Goal: Contribute content: Contribute content

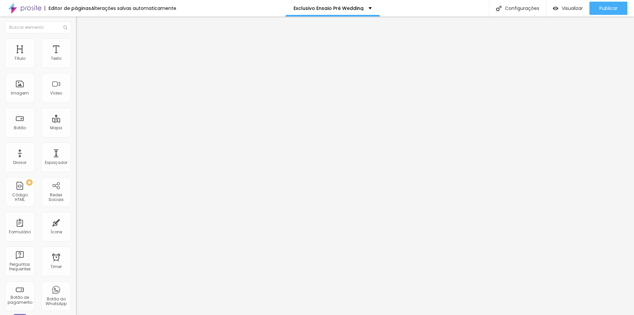
click at [81, 21] on img "button" at bounding box center [83, 23] width 5 height 5
click at [76, 70] on span "Editar perguntas" at bounding box center [95, 67] width 38 height 6
drag, startPoint x: 292, startPoint y: 111, endPoint x: 192, endPoint y: 119, distance: 99.8
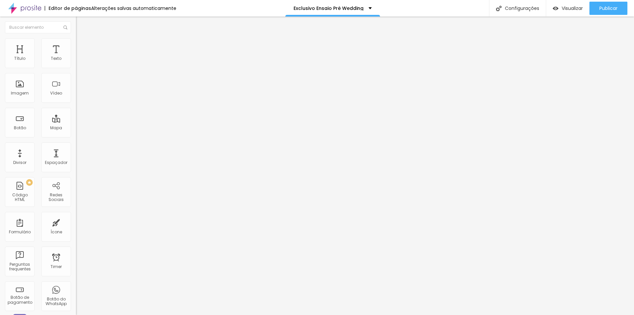
drag, startPoint x: 245, startPoint y: 111, endPoint x: 241, endPoint y: 111, distance: 4.3
drag, startPoint x: 319, startPoint y: 174, endPoint x: 173, endPoint y: 174, distance: 145.4
drag, startPoint x: 306, startPoint y: 185, endPoint x: 320, endPoint y: 211, distance: 29.4
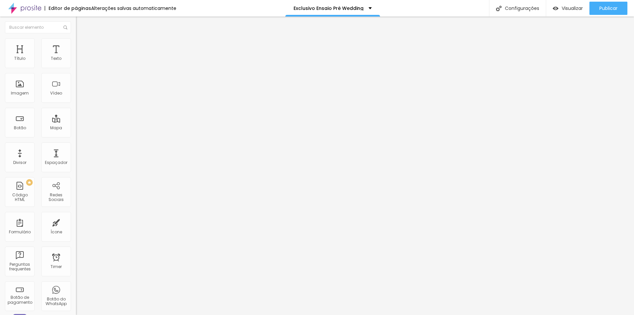
drag, startPoint x: 333, startPoint y: 191, endPoint x: 297, endPoint y: 190, distance: 36.1
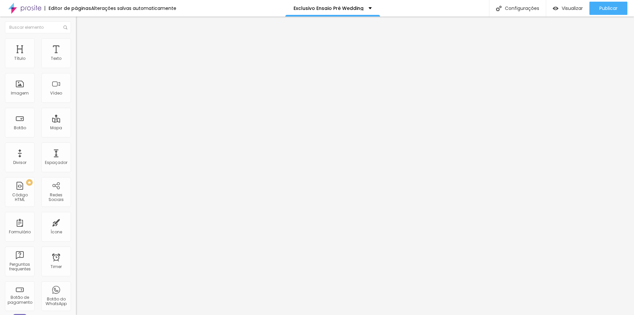
drag, startPoint x: 279, startPoint y: 186, endPoint x: 376, endPoint y: 187, distance: 97.5
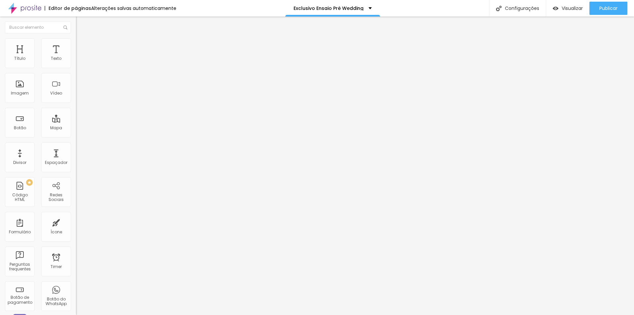
drag, startPoint x: 294, startPoint y: 171, endPoint x: 192, endPoint y: 169, distance: 101.8
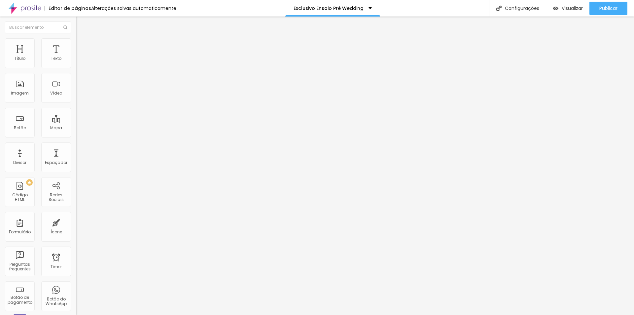
drag, startPoint x: 399, startPoint y: 170, endPoint x: 393, endPoint y: 171, distance: 6.4
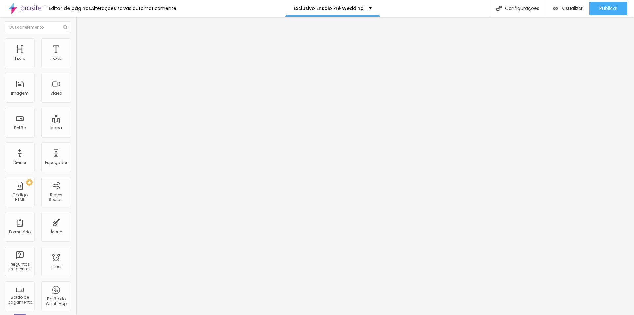
drag, startPoint x: 243, startPoint y: 110, endPoint x: 231, endPoint y: 113, distance: 13.0
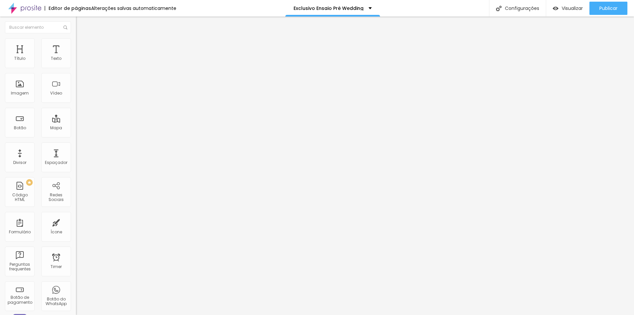
drag, startPoint x: 289, startPoint y: 177, endPoint x: 179, endPoint y: 173, distance: 110.5
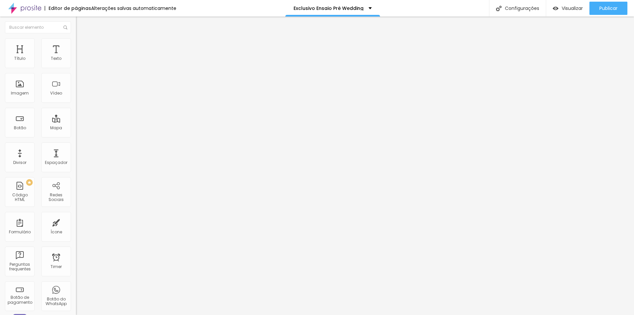
drag, startPoint x: 253, startPoint y: 113, endPoint x: 214, endPoint y: 113, distance: 38.7
drag, startPoint x: 259, startPoint y: 119, endPoint x: 223, endPoint y: 120, distance: 36.0
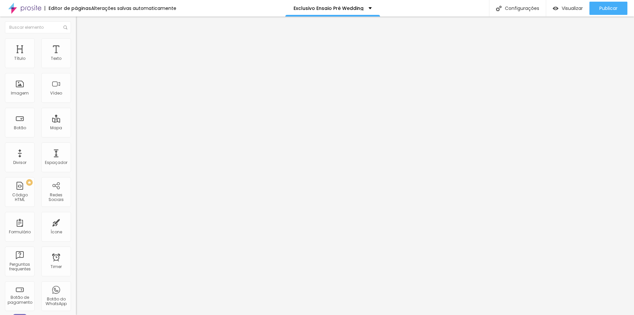
scroll to position [9, 0]
drag, startPoint x: 240, startPoint y: 125, endPoint x: 248, endPoint y: 138, distance: 15.5
drag, startPoint x: 298, startPoint y: 173, endPoint x: 200, endPoint y: 174, distance: 98.2
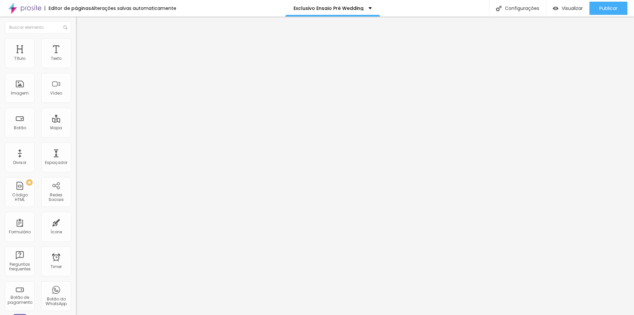
drag, startPoint x: 252, startPoint y: 170, endPoint x: 242, endPoint y: 171, distance: 9.6
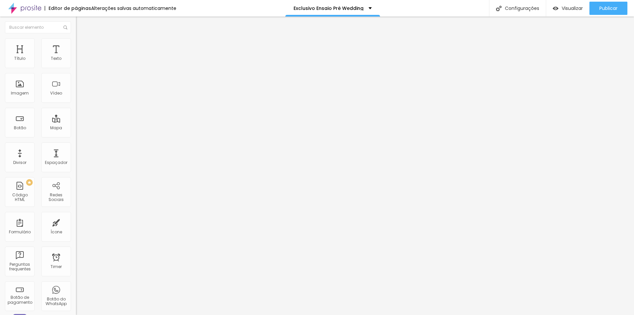
drag, startPoint x: 357, startPoint y: 199, endPoint x: 324, endPoint y: 200, distance: 33.7
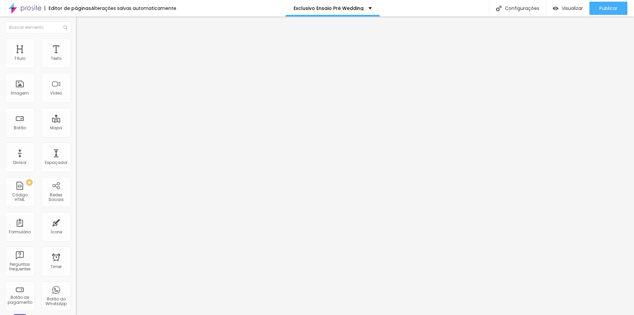
drag, startPoint x: 245, startPoint y: 211, endPoint x: 240, endPoint y: 211, distance: 5.3
drag, startPoint x: 312, startPoint y: 202, endPoint x: 309, endPoint y: 215, distance: 13.5
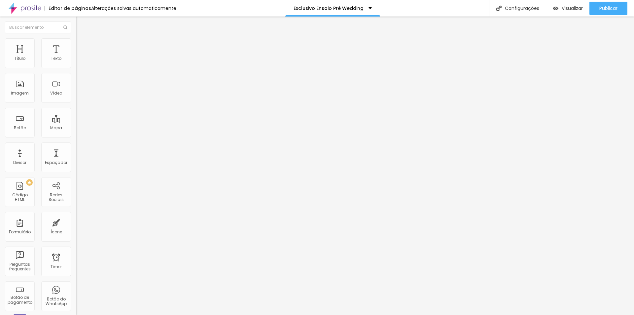
drag, startPoint x: 248, startPoint y: 105, endPoint x: 238, endPoint y: 106, distance: 9.9
click at [76, 70] on span "Editar perguntas" at bounding box center [95, 67] width 38 height 6
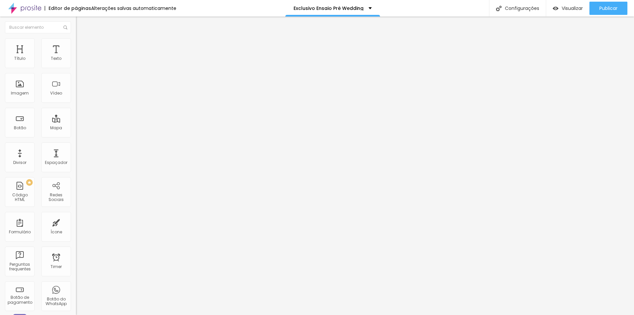
drag, startPoint x: 245, startPoint y: 110, endPoint x: 237, endPoint y: 111, distance: 8.0
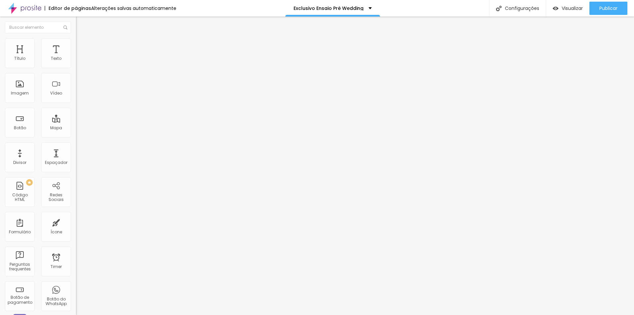
drag, startPoint x: 289, startPoint y: 175, endPoint x: 174, endPoint y: 173, distance: 115.0
drag, startPoint x: 331, startPoint y: 177, endPoint x: 210, endPoint y: 173, distance: 121.3
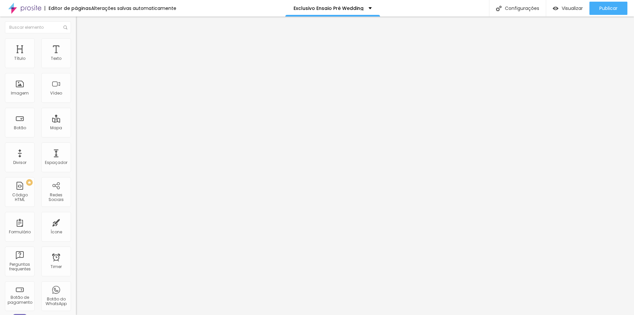
drag, startPoint x: 374, startPoint y: 172, endPoint x: 375, endPoint y: 179, distance: 7.3
drag, startPoint x: 395, startPoint y: 172, endPoint x: 402, endPoint y: 203, distance: 32.2
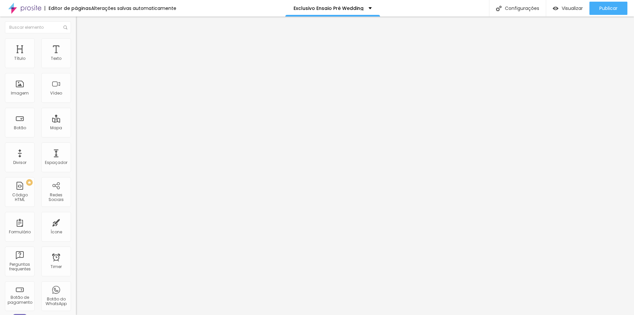
drag, startPoint x: 242, startPoint y: 110, endPoint x: 226, endPoint y: 112, distance: 15.7
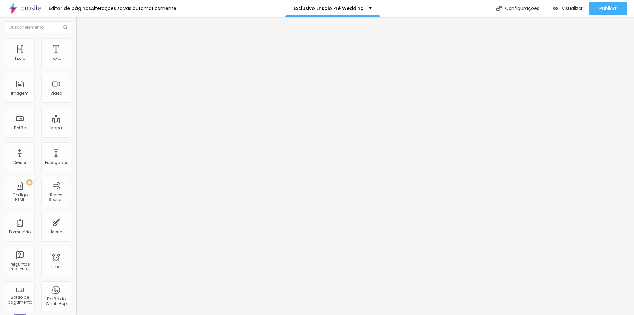
drag, startPoint x: 246, startPoint y: 110, endPoint x: 208, endPoint y: 111, distance: 38.0
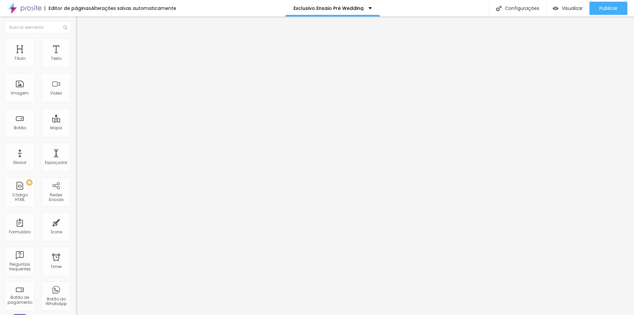
drag, startPoint x: 292, startPoint y: 111, endPoint x: 189, endPoint y: 113, distance: 102.8
drag, startPoint x: 291, startPoint y: 174, endPoint x: 188, endPoint y: 174, distance: 103.1
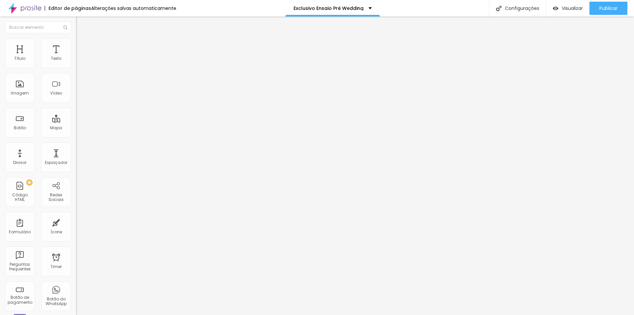
drag, startPoint x: 432, startPoint y: 202, endPoint x: 419, endPoint y: 214, distance: 18.0
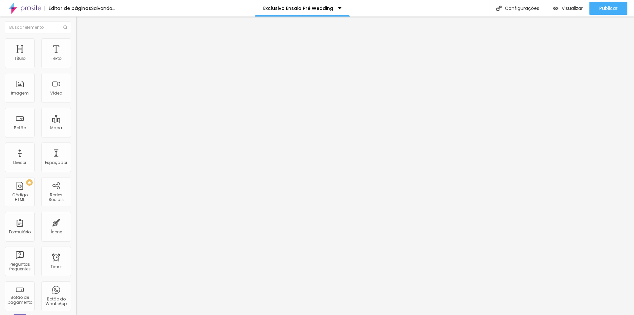
click at [76, 57] on span "Adicionar imagem" at bounding box center [97, 54] width 43 height 6
click at [81, 24] on img "button" at bounding box center [83, 23] width 5 height 5
click at [76, 57] on span "Adicionar imagem" at bounding box center [97, 54] width 43 height 6
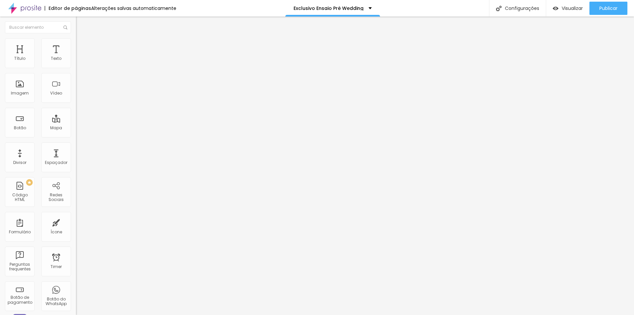
click at [76, 57] on span "Adicionar imagem" at bounding box center [97, 54] width 43 height 6
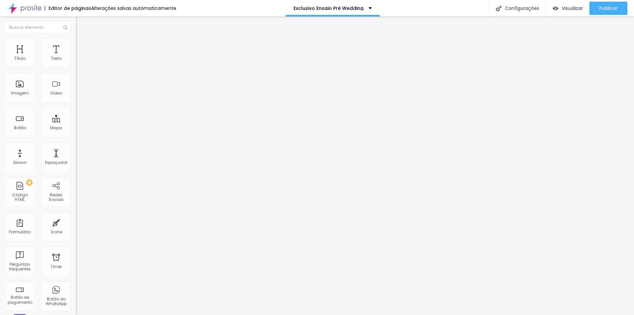
click at [76, 57] on span "Trocar imagem" at bounding box center [94, 54] width 36 height 6
click at [612, 5] on div "Publicar" at bounding box center [609, 8] width 18 height 13
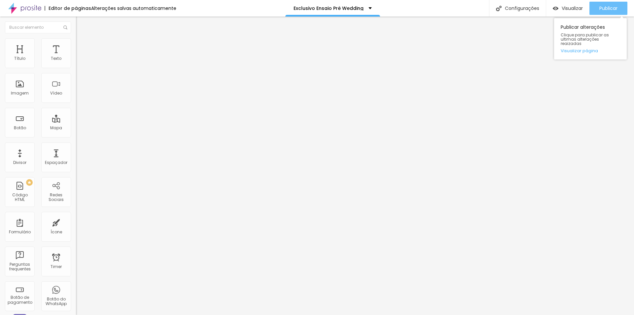
click at [618, 2] on div "Publicar" at bounding box center [609, 8] width 18 height 13
click at [604, 8] on span "Publicar" at bounding box center [609, 8] width 18 height 5
click at [576, 12] on div "Visualizar" at bounding box center [568, 8] width 30 height 13
click at [76, 70] on span "Editar perguntas" at bounding box center [95, 67] width 38 height 6
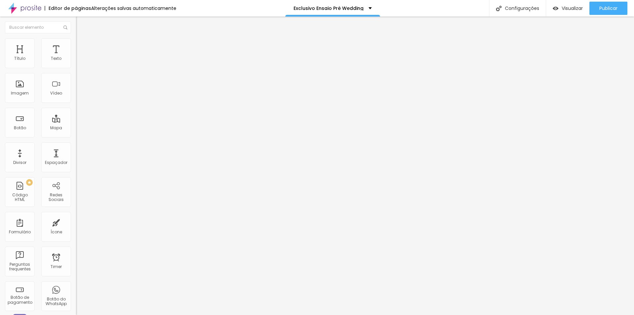
drag, startPoint x: 411, startPoint y: 170, endPoint x: 407, endPoint y: 171, distance: 4.0
click at [598, 12] on button "Publicar" at bounding box center [609, 8] width 38 height 13
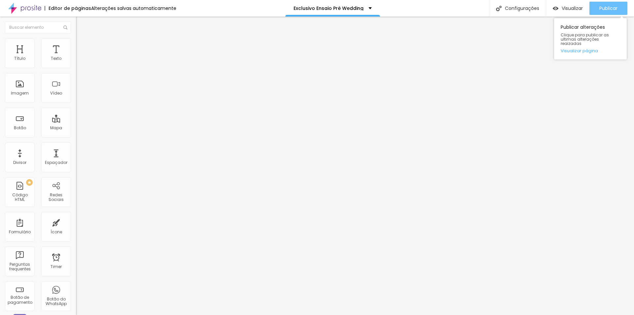
click at [594, 6] on button "Publicar" at bounding box center [609, 8] width 38 height 13
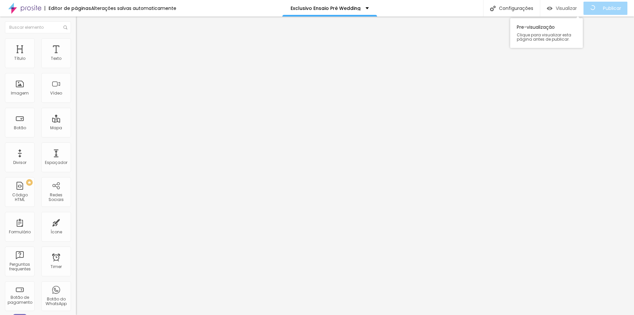
click at [571, 10] on span "Visualizar" at bounding box center [566, 8] width 21 height 5
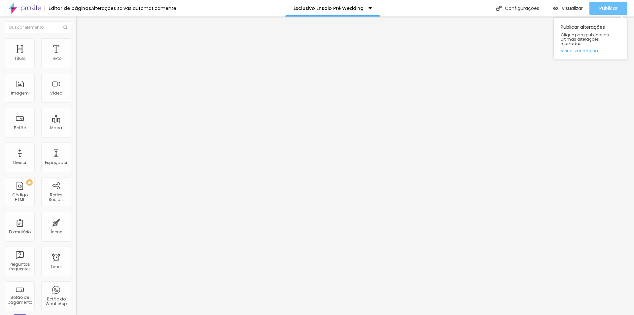
click at [600, 8] on span "Publicar" at bounding box center [609, 8] width 18 height 5
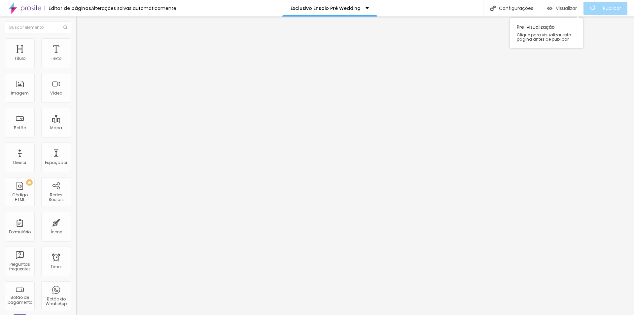
click at [568, 8] on span "Visualizar" at bounding box center [566, 8] width 21 height 5
